Goal: Information Seeking & Learning: Understand process/instructions

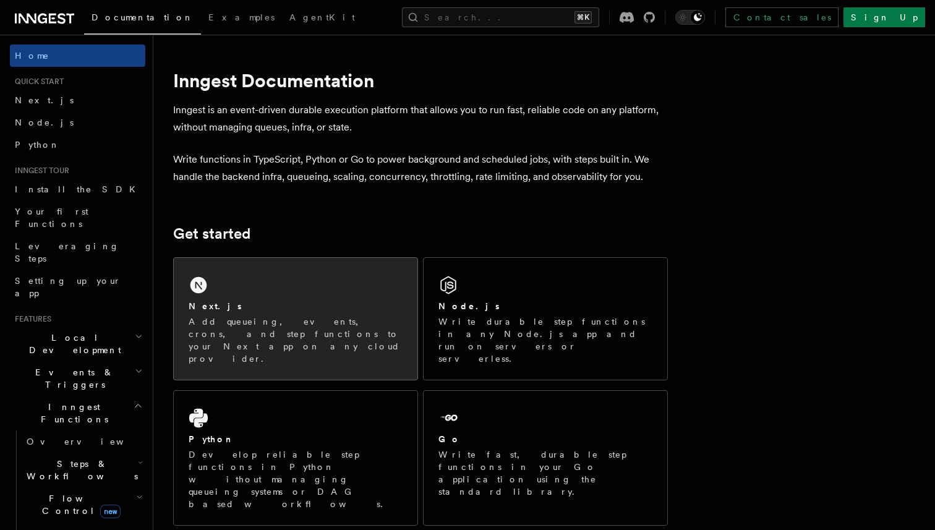
click at [228, 298] on div "Next.js Add queueing, events, crons, and step functions to your Next app on any…" at bounding box center [296, 319] width 244 height 122
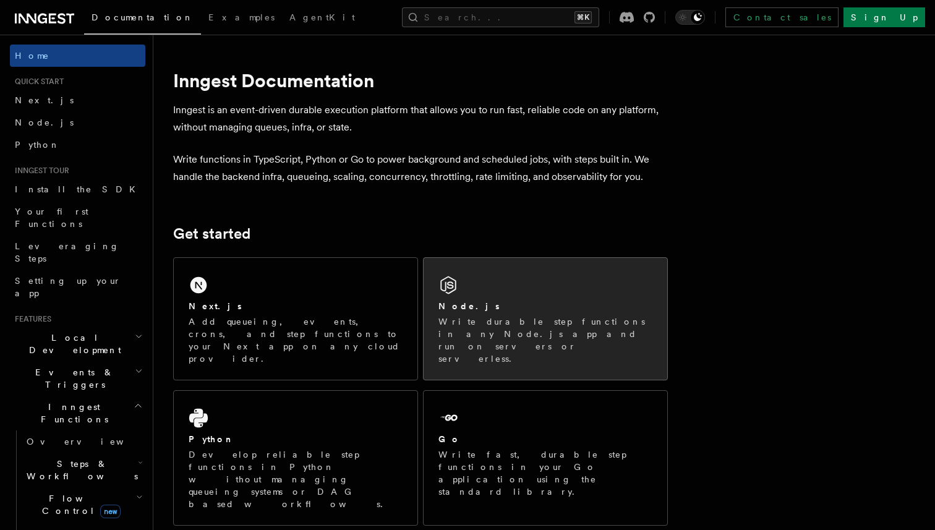
click at [525, 316] on p "Write durable step functions in any Node.js app and run on servers or serverles…" at bounding box center [545, 339] width 214 height 49
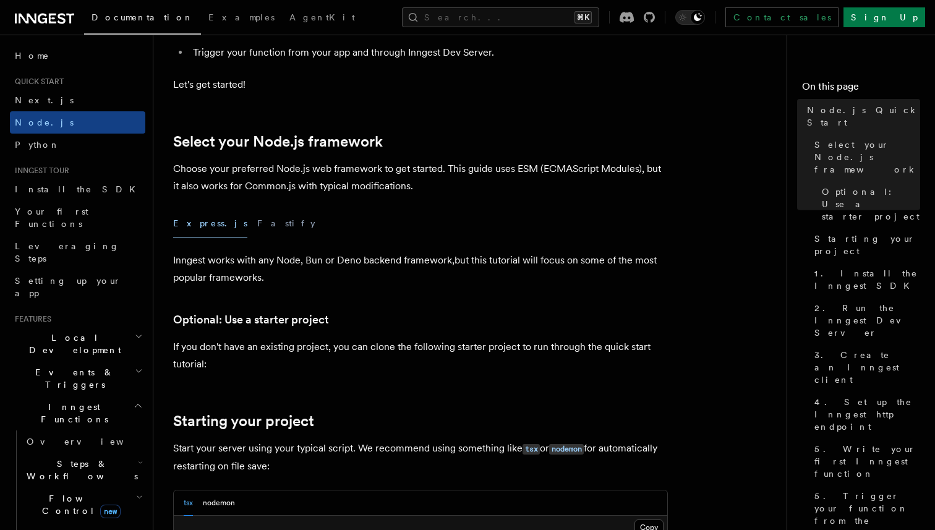
scroll to position [269, 0]
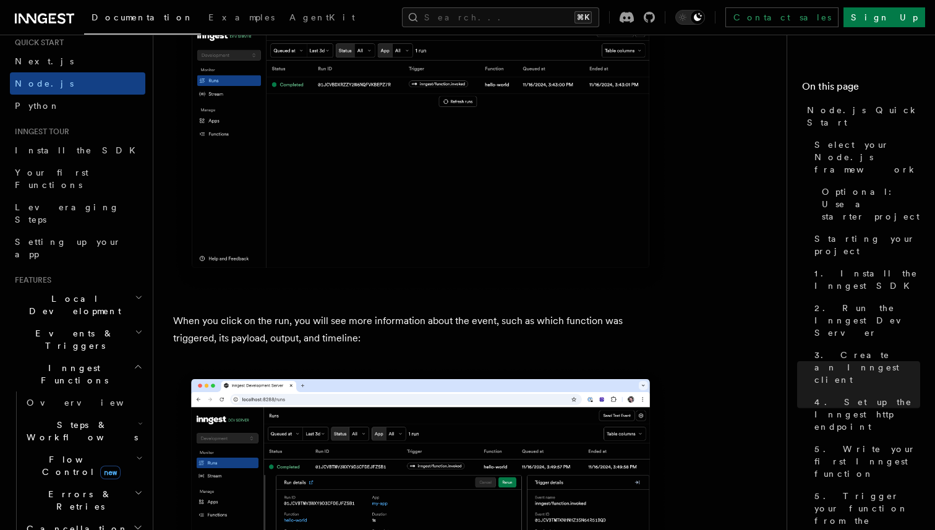
scroll to position [4372, 0]
